Goal: Task Accomplishment & Management: Use online tool/utility

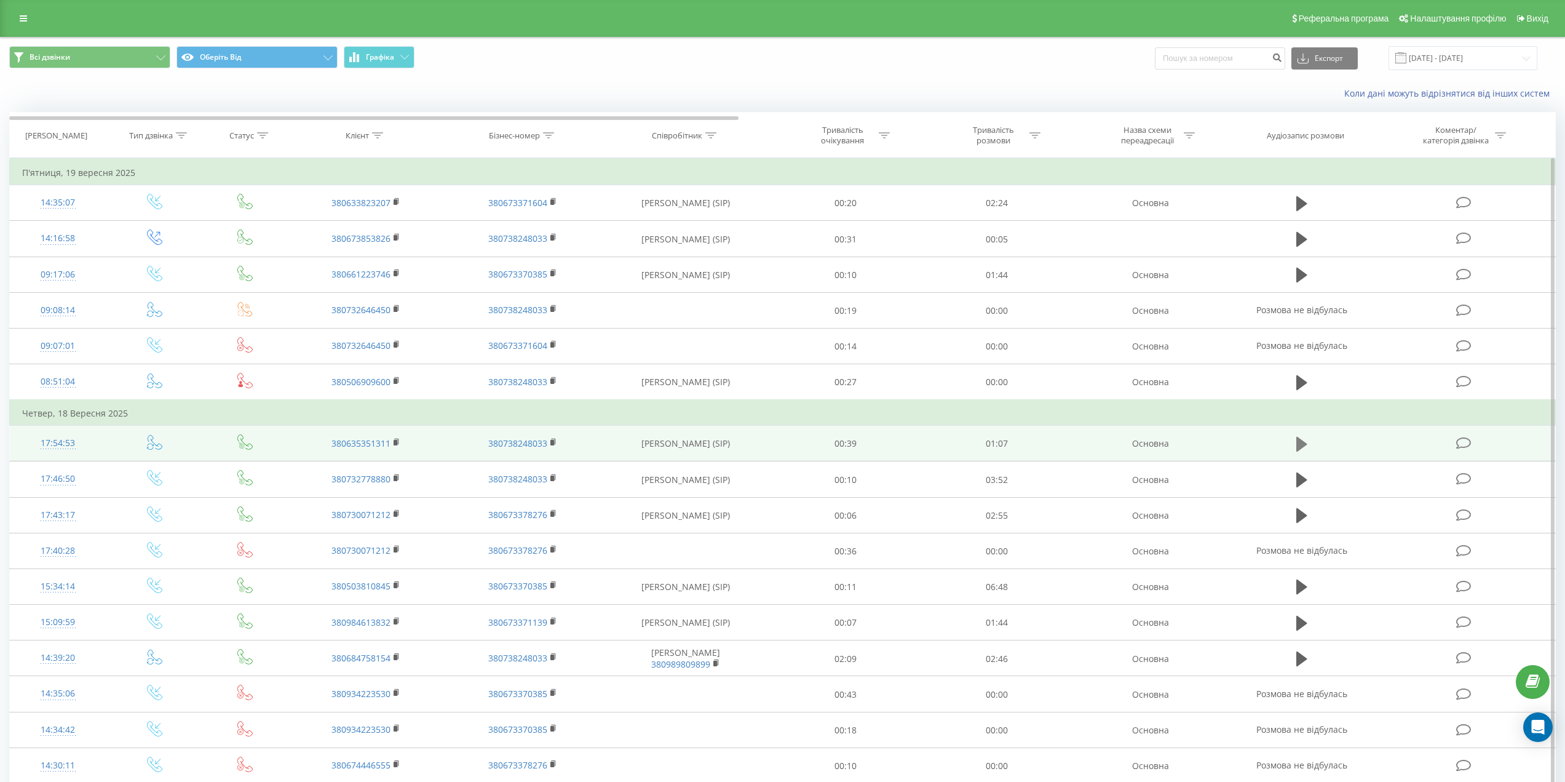
click at [785, 352] on icon at bounding box center [1301, 444] width 11 height 15
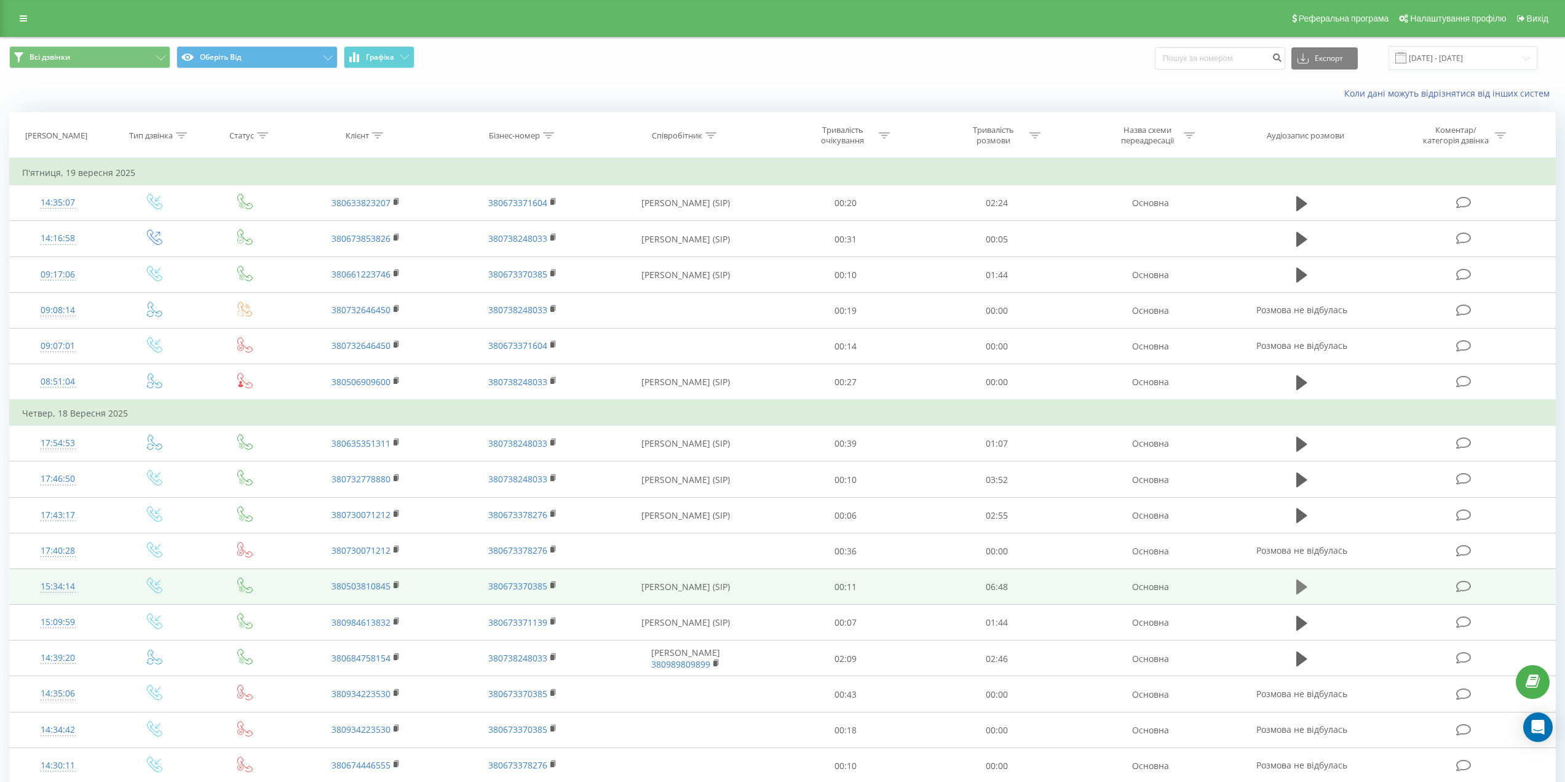
click at [1293, 585] on button at bounding box center [1302, 586] width 18 height 18
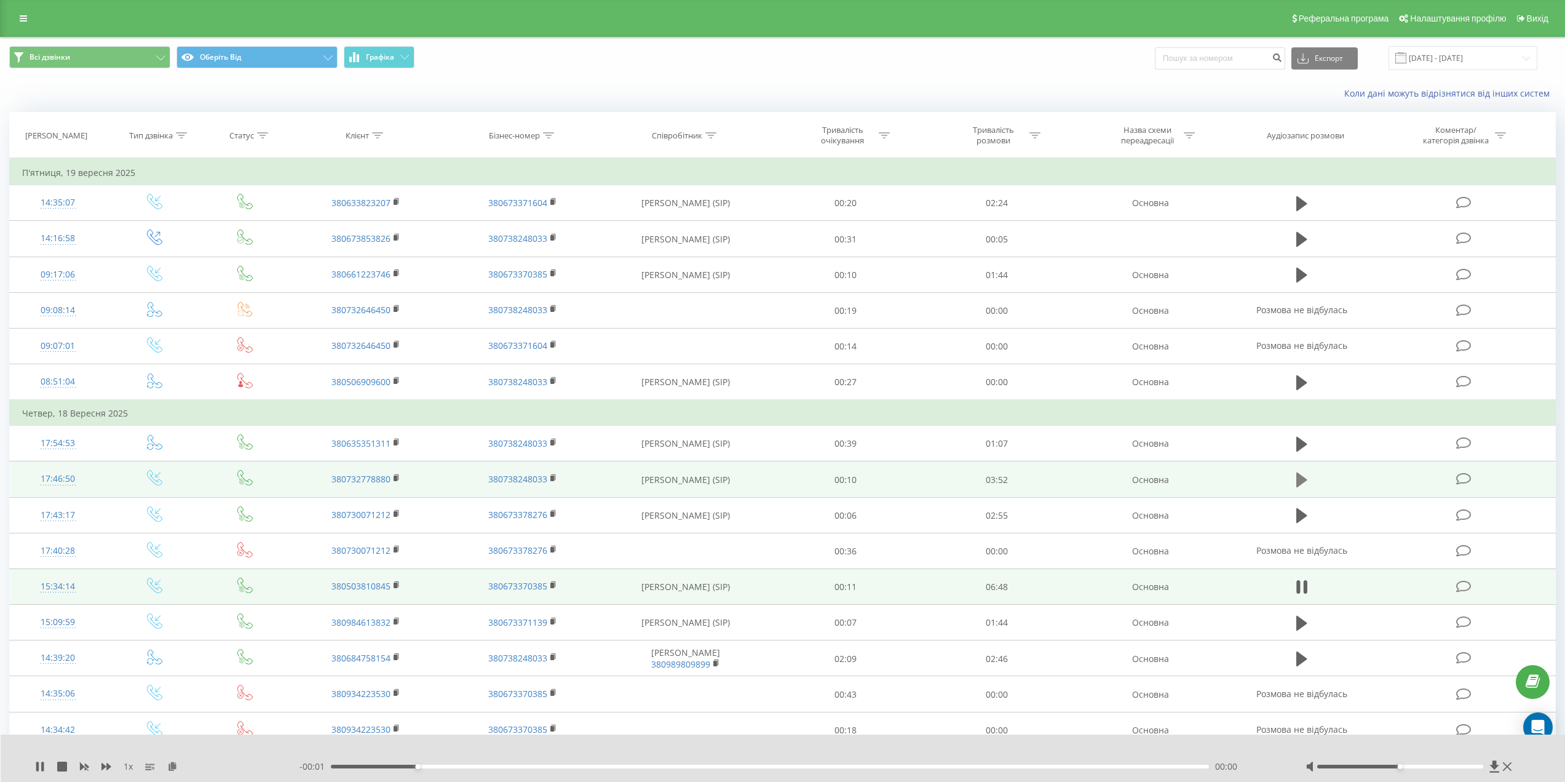
click at [1297, 477] on icon at bounding box center [1301, 479] width 11 height 15
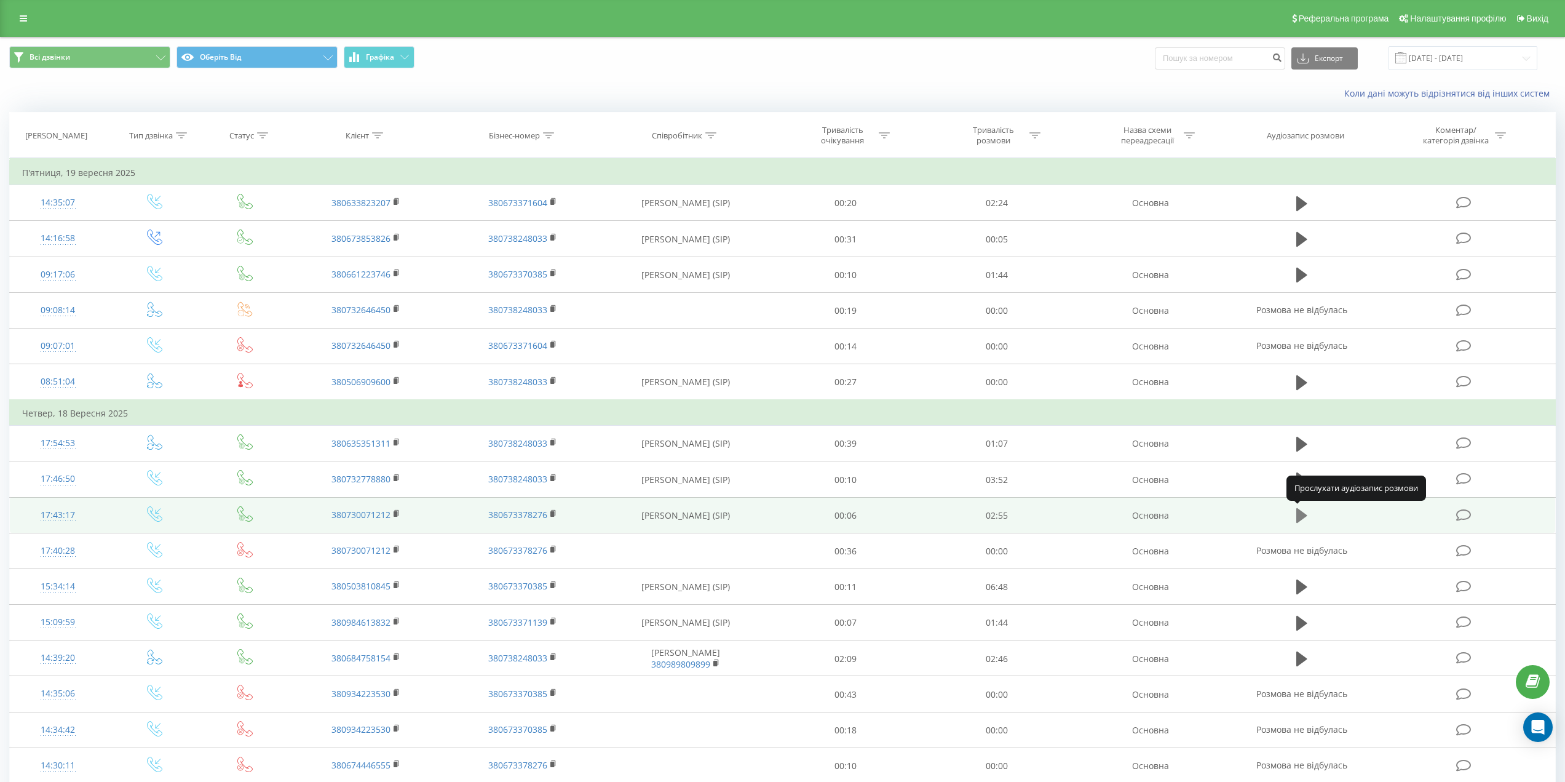
click at [1300, 517] on icon at bounding box center [1301, 515] width 11 height 15
